Goal: Find contact information: Find contact information

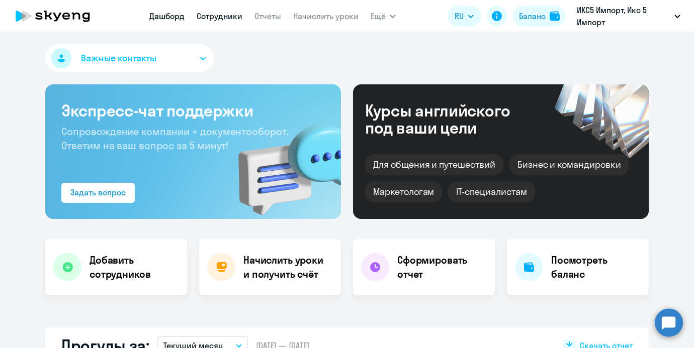
click at [227, 17] on link "Сотрудники" at bounding box center [220, 16] width 46 height 10
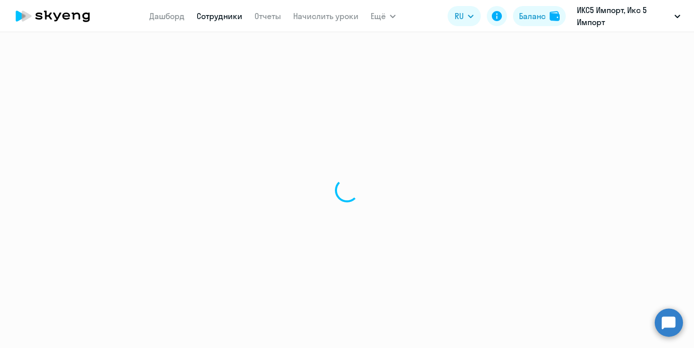
select select "30"
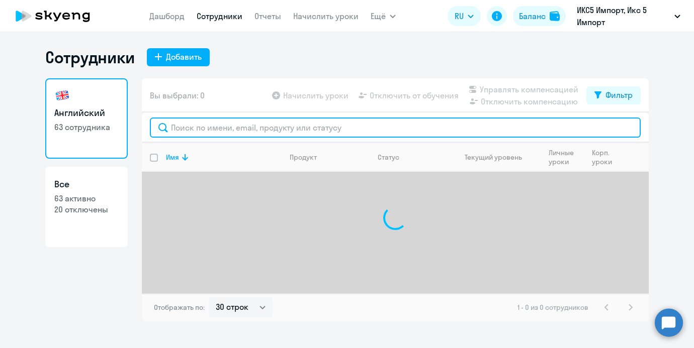
click at [204, 122] on input "text" at bounding box center [395, 128] width 491 height 20
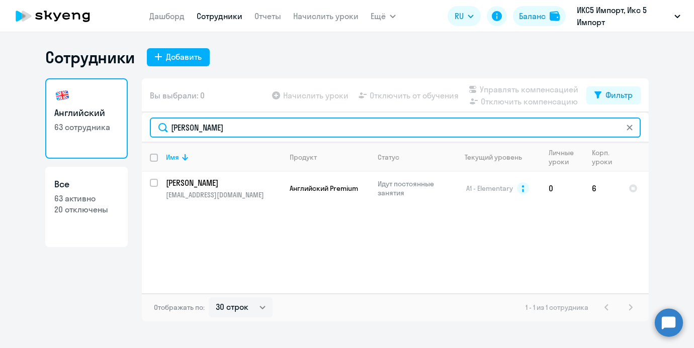
type input "[PERSON_NAME]"
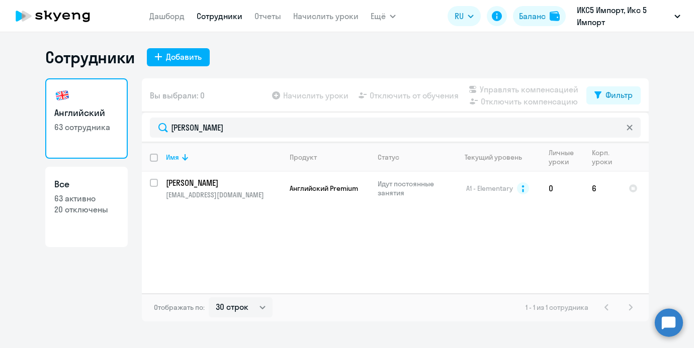
click at [269, 219] on div "Имя Продукт Статус Текущий уровень Личные уроки Корп. уроки [PERSON_NAME] [EMAI…" at bounding box center [395, 218] width 507 height 151
click at [262, 212] on div "Имя Продукт Статус Текущий уровень Личные уроки Корп. уроки [PERSON_NAME] [EMAI…" at bounding box center [395, 218] width 507 height 151
click at [254, 204] on td "[PERSON_NAME] [EMAIL_ADDRESS][DOMAIN_NAME]" at bounding box center [220, 188] width 124 height 33
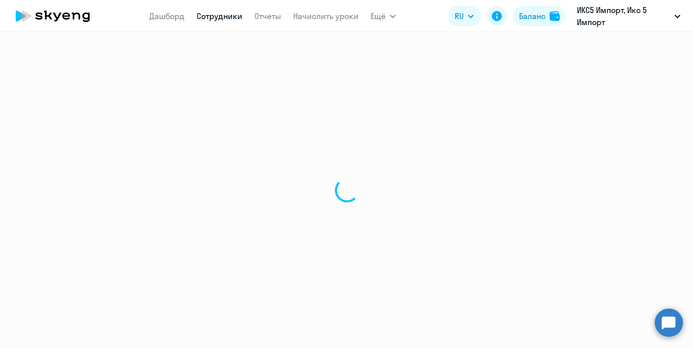
select select "english"
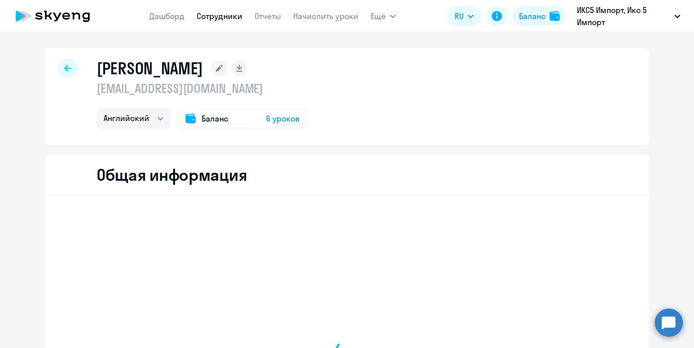
click at [148, 93] on p "[EMAIL_ADDRESS][DOMAIN_NAME]" at bounding box center [202, 88] width 210 height 16
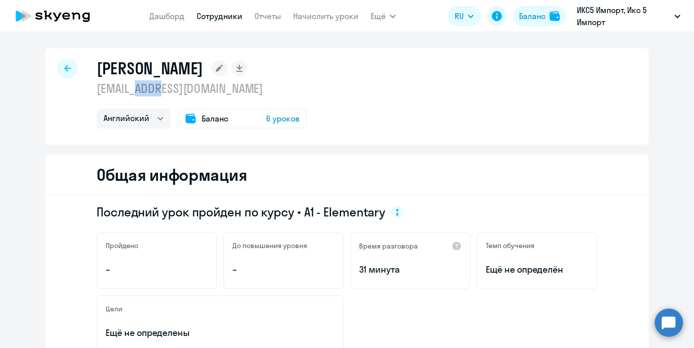
click at [148, 93] on p "[EMAIL_ADDRESS][DOMAIN_NAME]" at bounding box center [202, 88] width 210 height 16
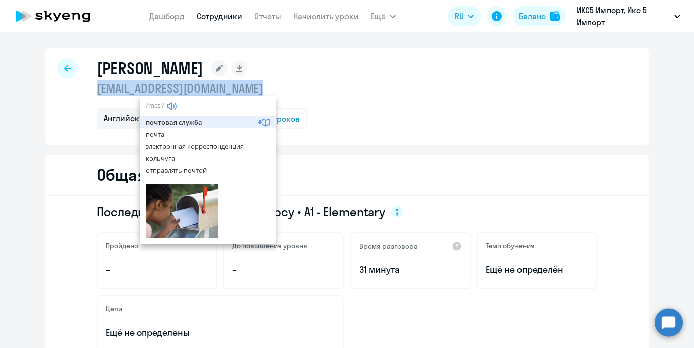
click at [148, 93] on p "[EMAIL_ADDRESS][DOMAIN_NAME]" at bounding box center [202, 88] width 210 height 16
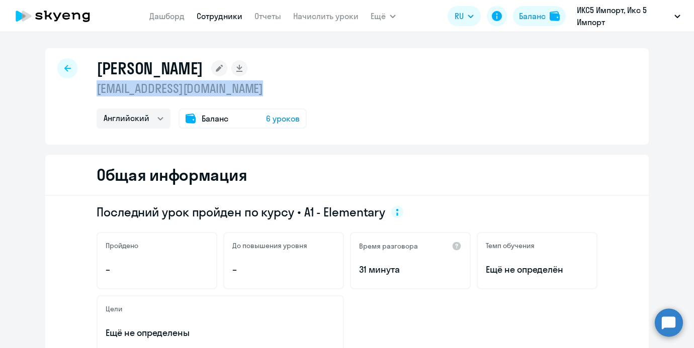
copy p "[EMAIL_ADDRESS][DOMAIN_NAME]"
